Goal: Transaction & Acquisition: Purchase product/service

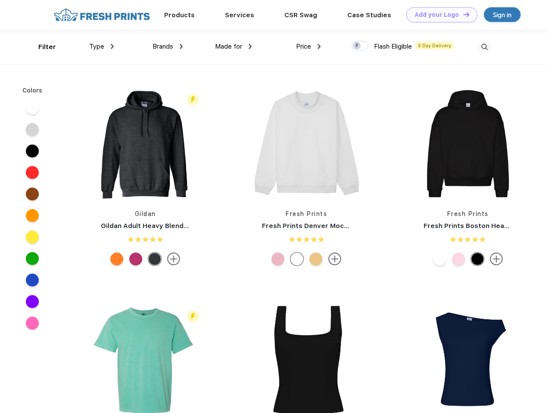
scroll to position [0, 0]
click at [438, 15] on link "Add your Logo Design Tool" at bounding box center [441, 14] width 71 height 15
click at [0, 0] on div "Design Tool" at bounding box center [0, 0] width 0 height 0
click at [462, 14] on link "Add your Logo Design Tool" at bounding box center [441, 14] width 71 height 15
click at [41, 47] on div "Filter" at bounding box center [47, 47] width 18 height 10
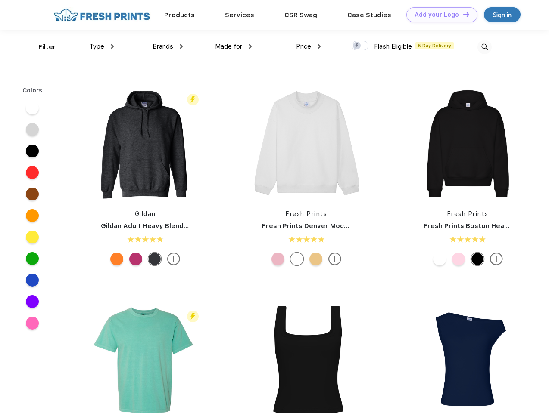
click at [102, 47] on span "Type" at bounding box center [96, 47] width 15 height 8
click at [167, 47] on span "Brands" at bounding box center [162, 47] width 21 height 8
click at [233, 47] on span "Made for" at bounding box center [228, 47] width 27 height 8
click at [308, 47] on span "Price" at bounding box center [303, 47] width 15 height 8
click at [360, 46] on div at bounding box center [359, 45] width 17 height 9
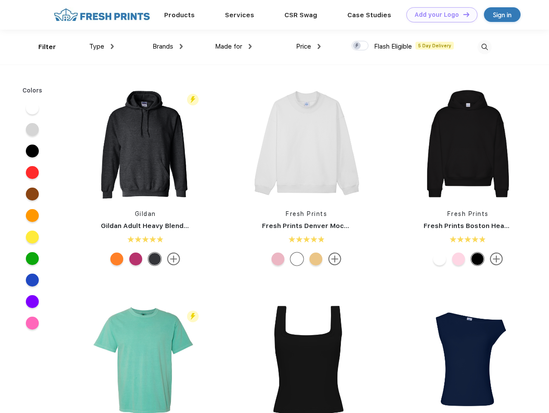
click at [357, 46] on input "checkbox" at bounding box center [354, 43] width 6 height 6
click at [484, 47] on img at bounding box center [484, 47] width 14 height 14
